Goal: Find specific page/section

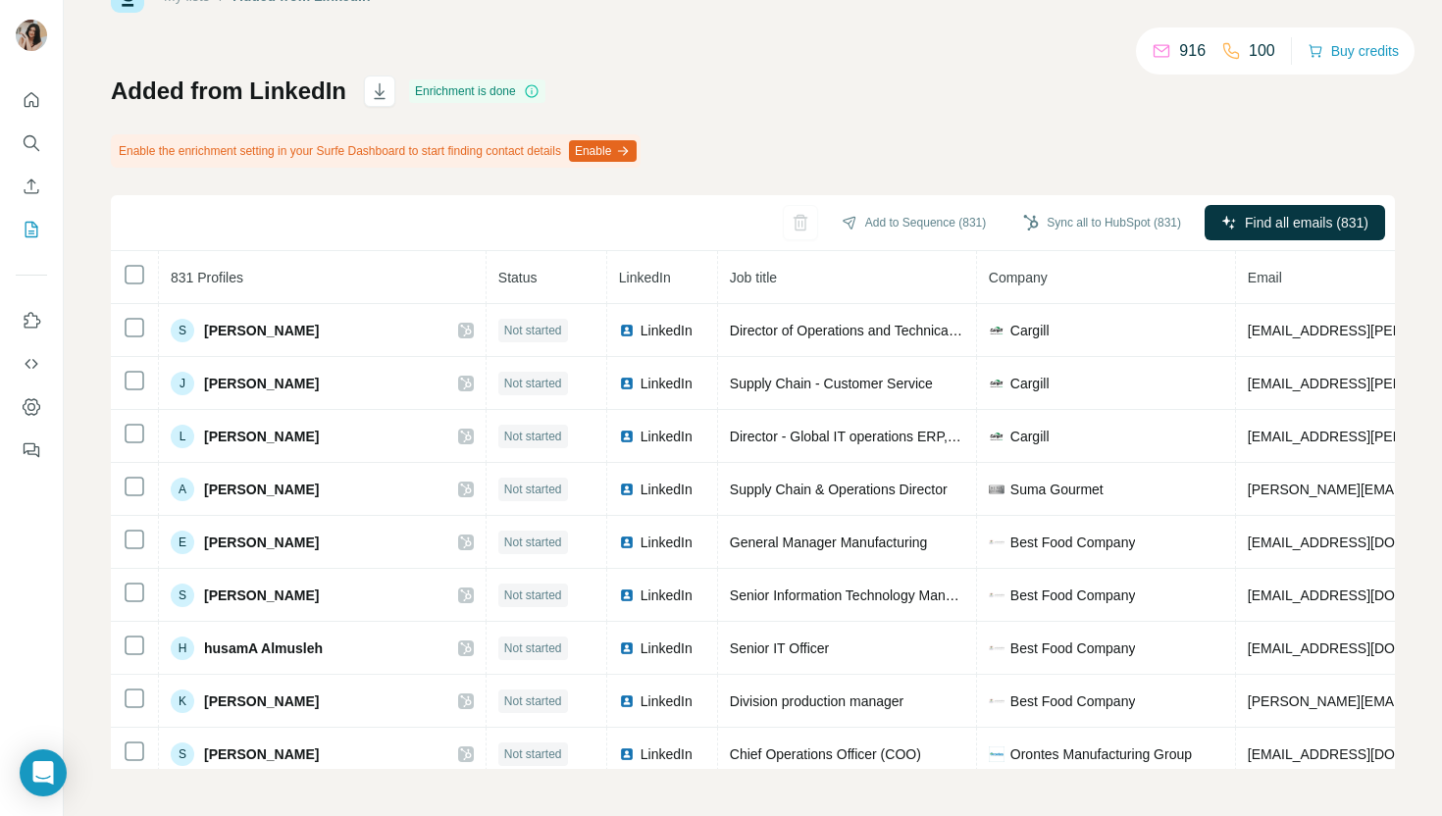
scroll to position [1654, 0]
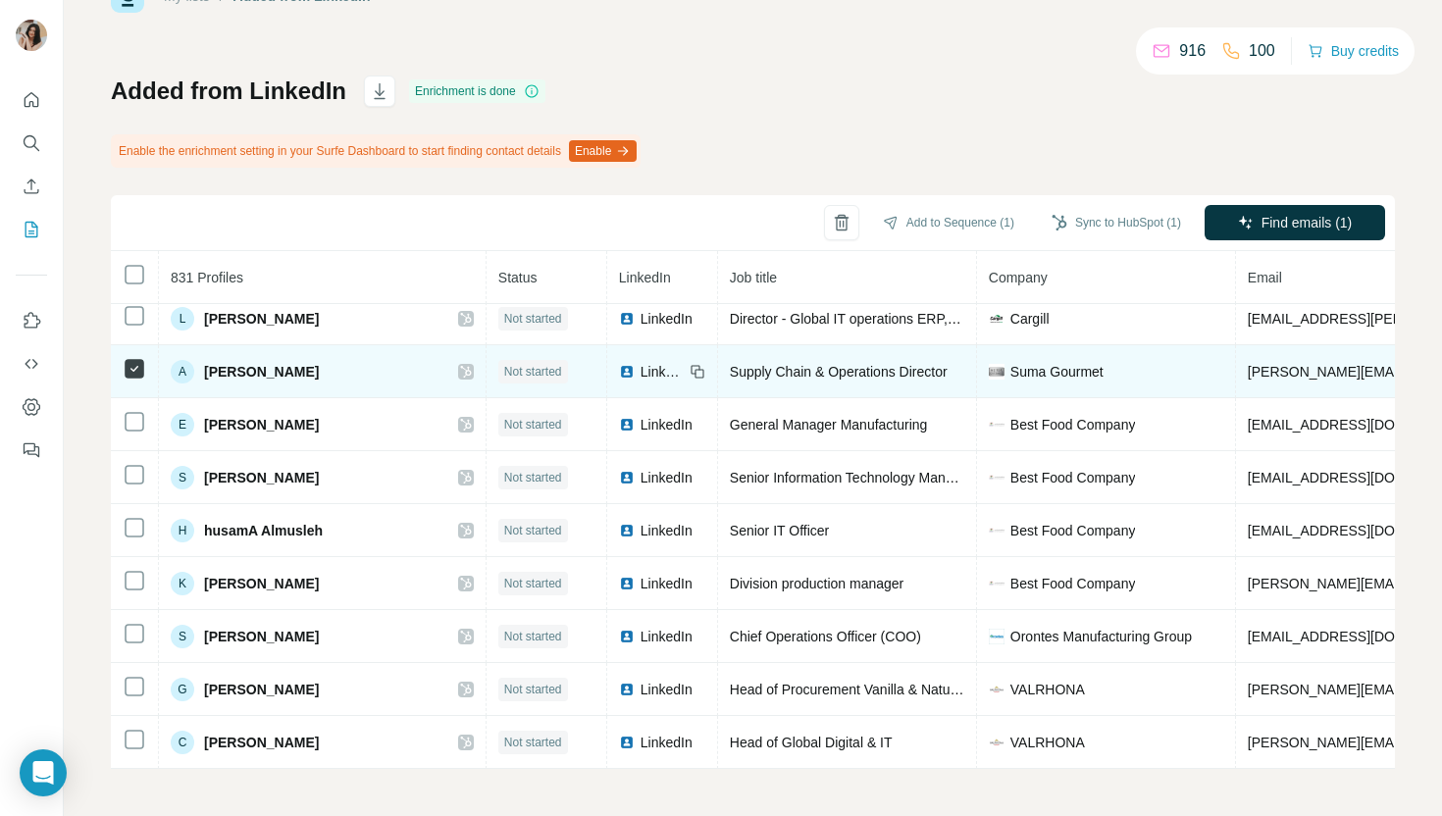
click at [1248, 372] on span "andrey.babanin@sumagourmet.com" at bounding box center [1420, 372] width 345 height 16
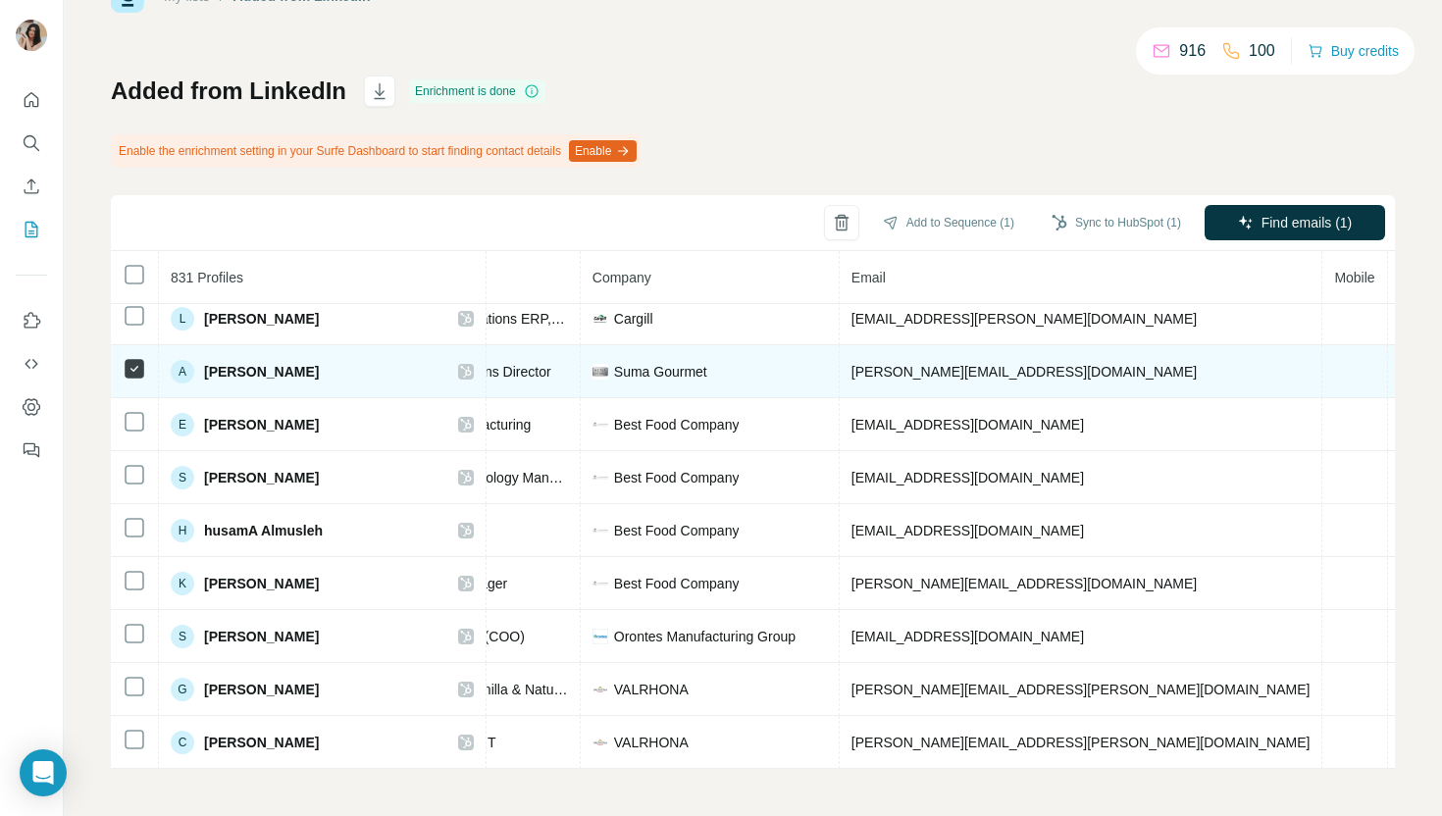
scroll to position [1654, 493]
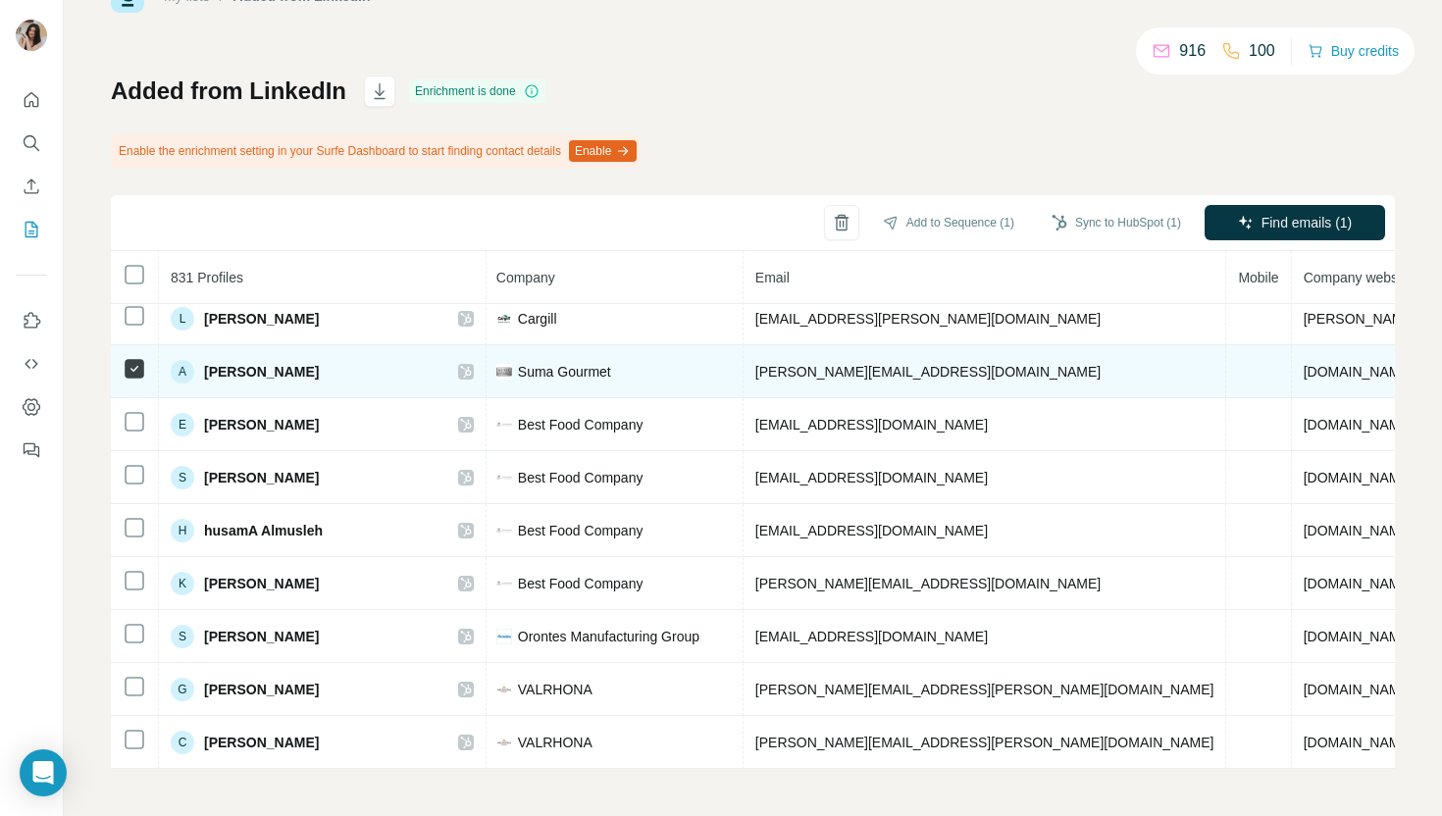
click at [1226, 378] on td at bounding box center [1258, 371] width 65 height 53
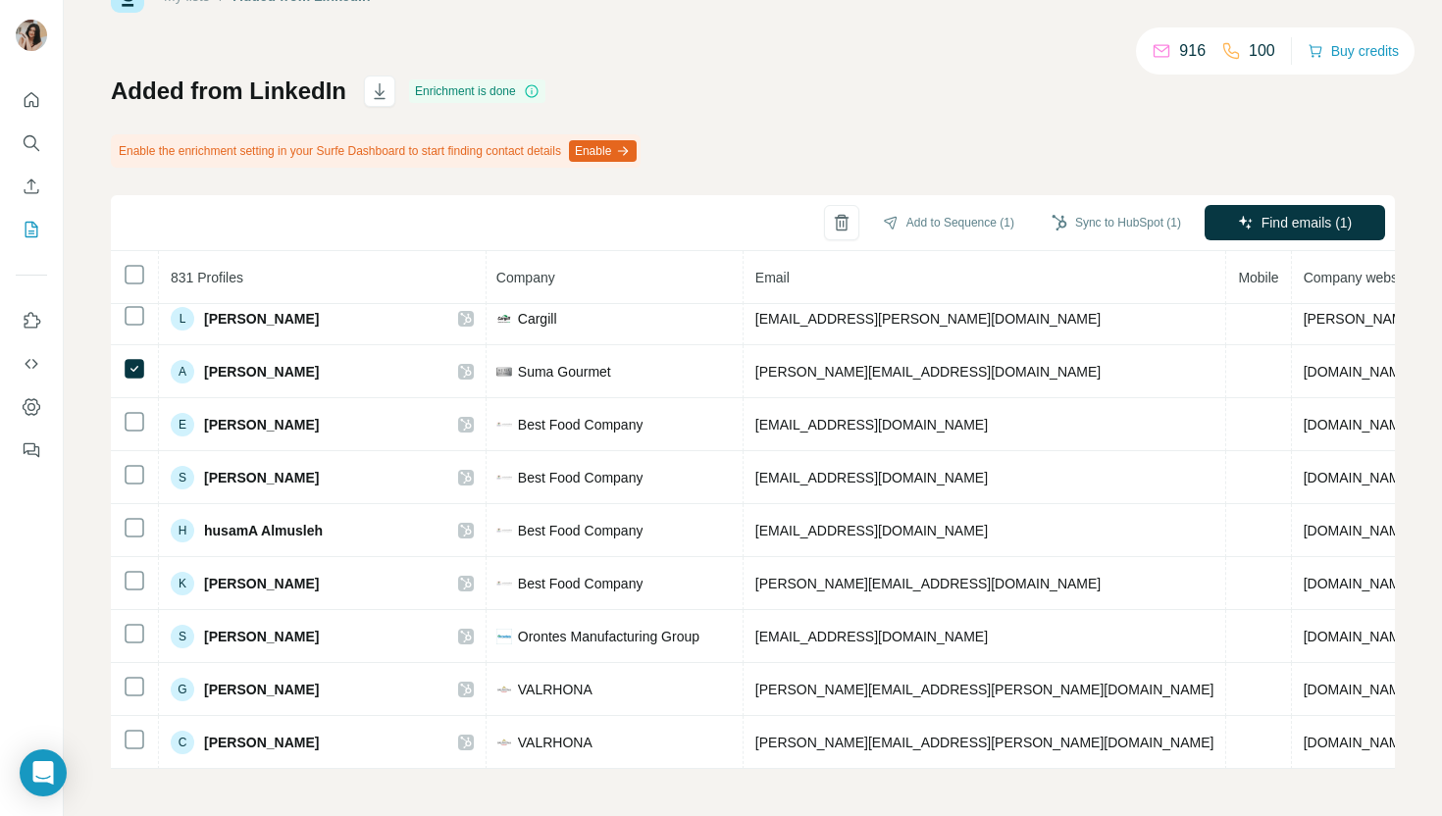
click at [631, 154] on icon "button" at bounding box center [623, 151] width 16 height 16
click at [1255, 41] on p "100" at bounding box center [1262, 51] width 26 height 24
click at [1259, 53] on p "100" at bounding box center [1262, 51] width 26 height 24
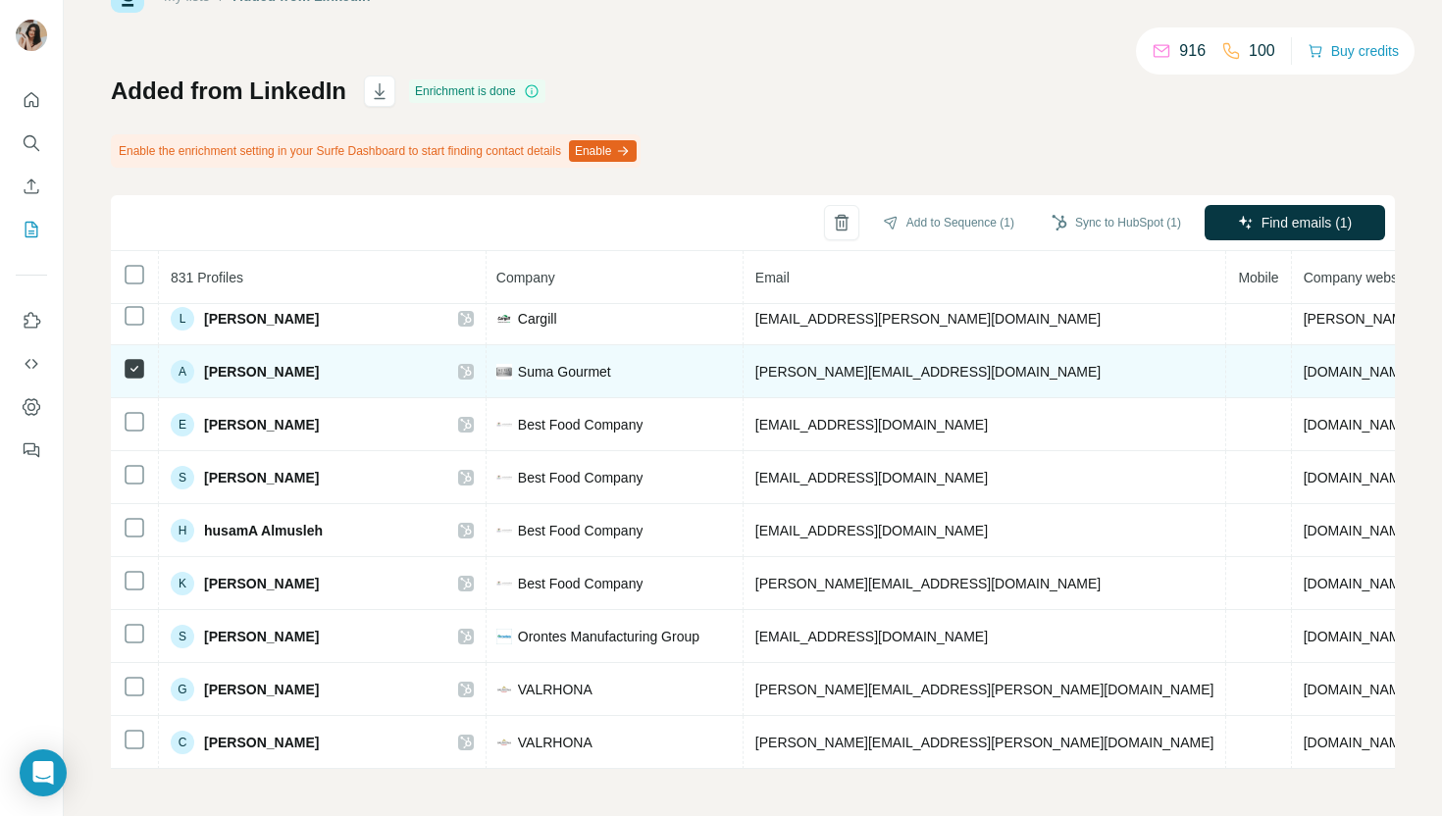
click at [220, 374] on span "Andrey Babanin" at bounding box center [261, 372] width 115 height 20
click at [183, 375] on div "A" at bounding box center [183, 372] width 24 height 24
click at [369, 361] on div "A Andrey Babanin" at bounding box center [322, 372] width 303 height 24
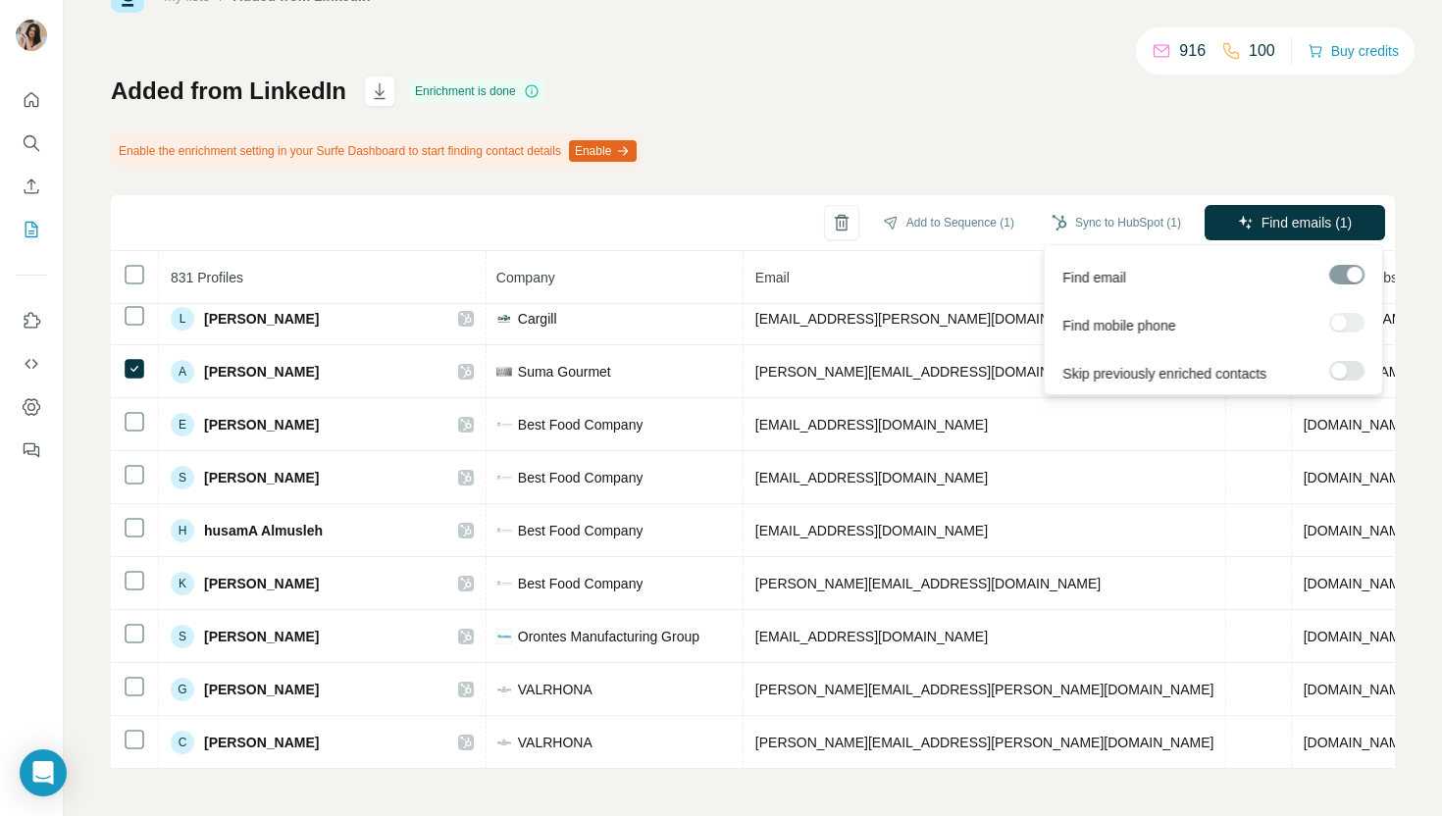
click at [1347, 317] on div at bounding box center [1347, 323] width 35 height 20
